Goal: Navigation & Orientation: Find specific page/section

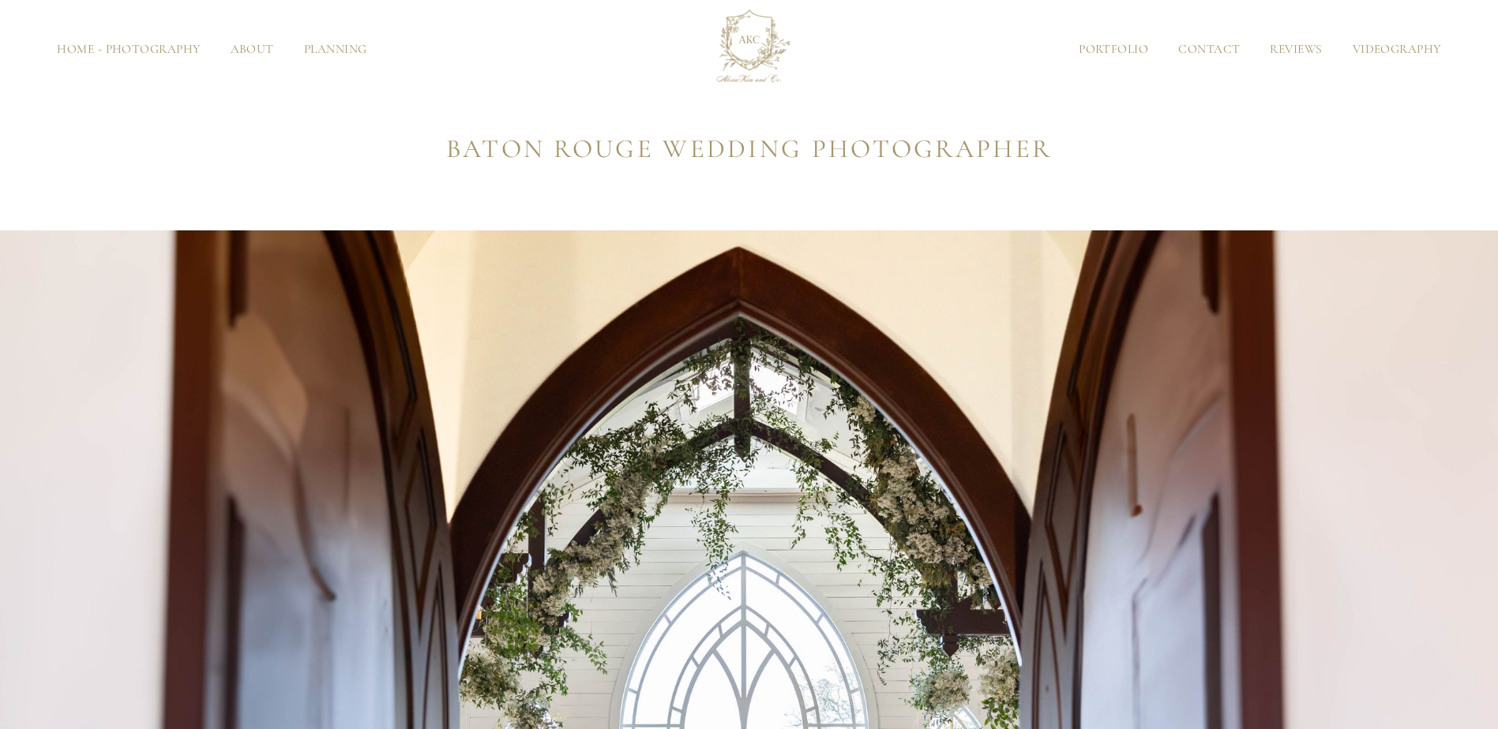
click at [1396, 48] on link "Videography" at bounding box center [1396, 49] width 118 height 12
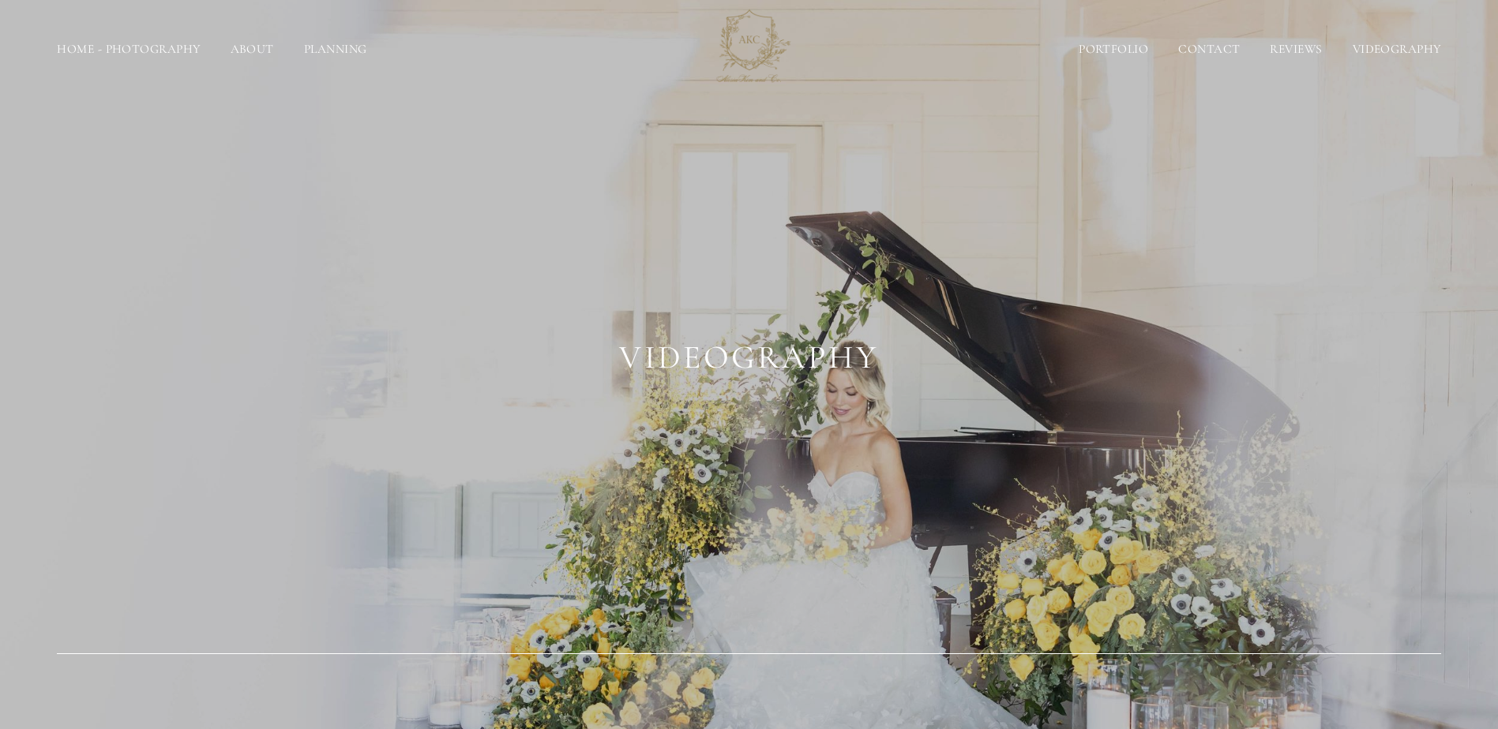
click at [115, 53] on link "Home - Photography" at bounding box center [128, 49] width 173 height 12
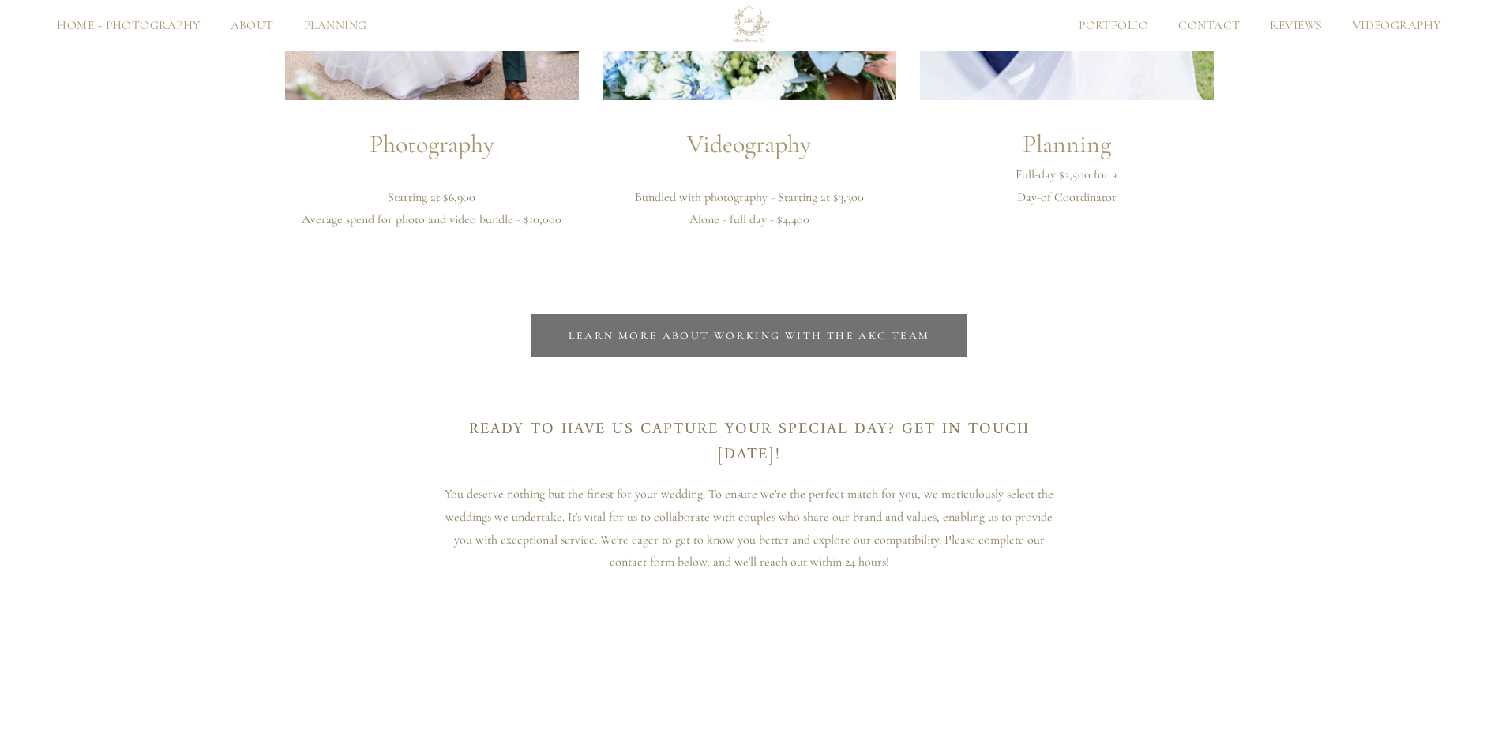
scroll to position [4421, 0]
